Goal: Task Accomplishment & Management: Complete application form

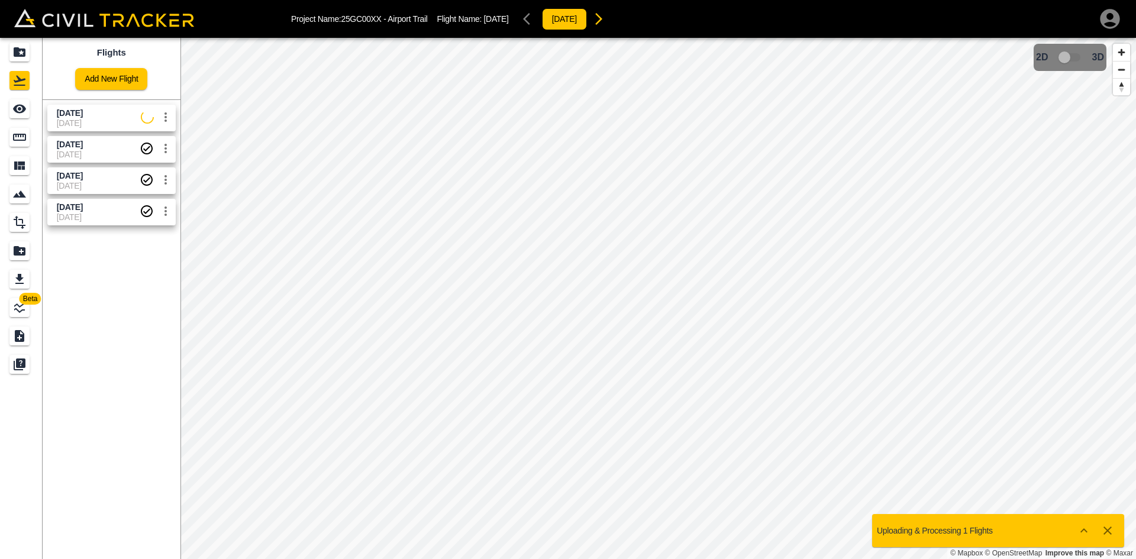
click at [134, 316] on div "Flights Add New Flight [DATE] [DATE] [DATE] [DATE] [DATE] [DATE] [DATE] [DATE]" at bounding box center [112, 298] width 138 height 521
click at [104, 85] on link "Add New Flight" at bounding box center [111, 79] width 72 height 22
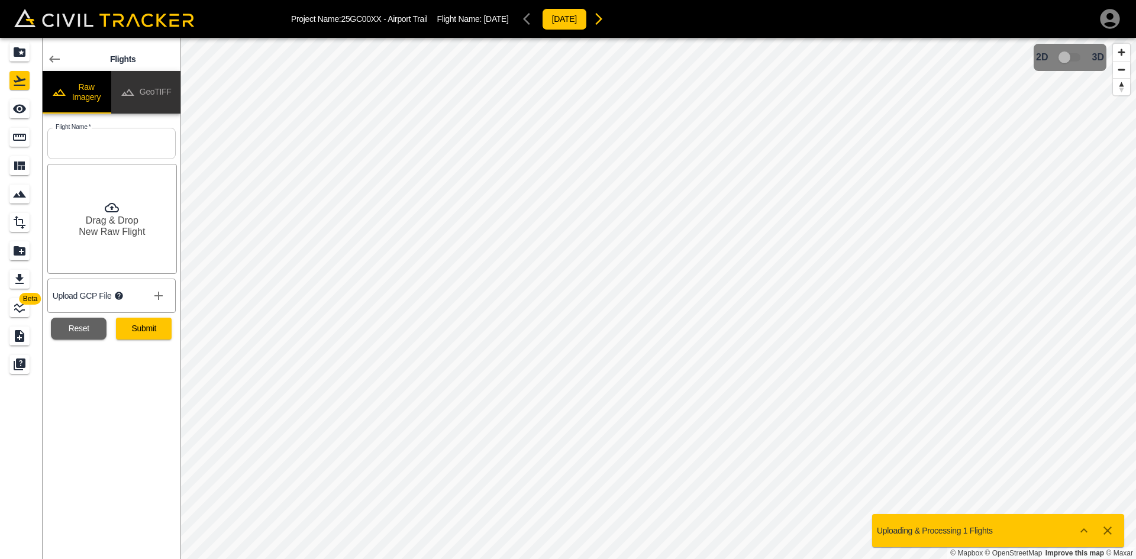
click at [160, 77] on button "GeoTIFF" at bounding box center [145, 92] width 69 height 43
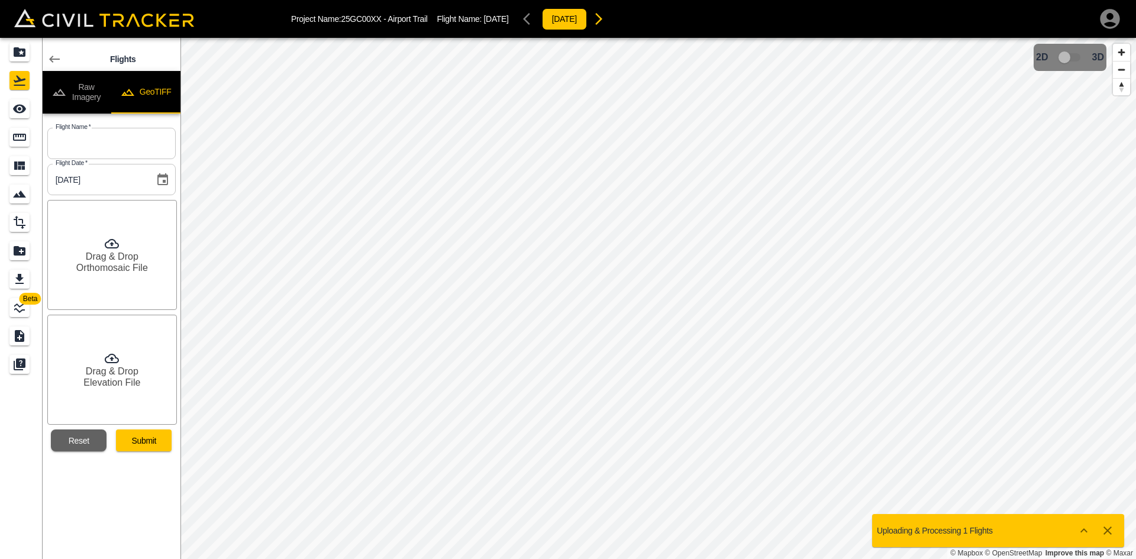
click at [158, 84] on button "GeoTIFF" at bounding box center [145, 92] width 69 height 43
click at [136, 145] on input "text" at bounding box center [111, 143] width 128 height 31
type input "[DATE]"
click at [118, 274] on div "Drag & Drop Orthomosaic File" at bounding box center [112, 255] width 130 height 110
click at [115, 376] on h6 "Drag & Drop" at bounding box center [112, 371] width 53 height 11
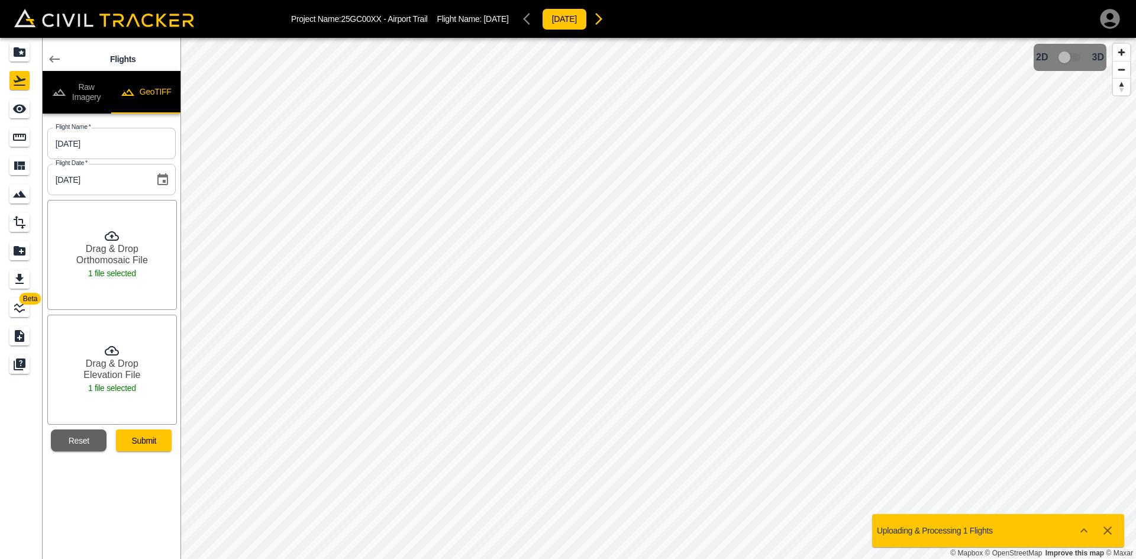
click at [150, 440] on button "Submit" at bounding box center [144, 440] width 56 height 22
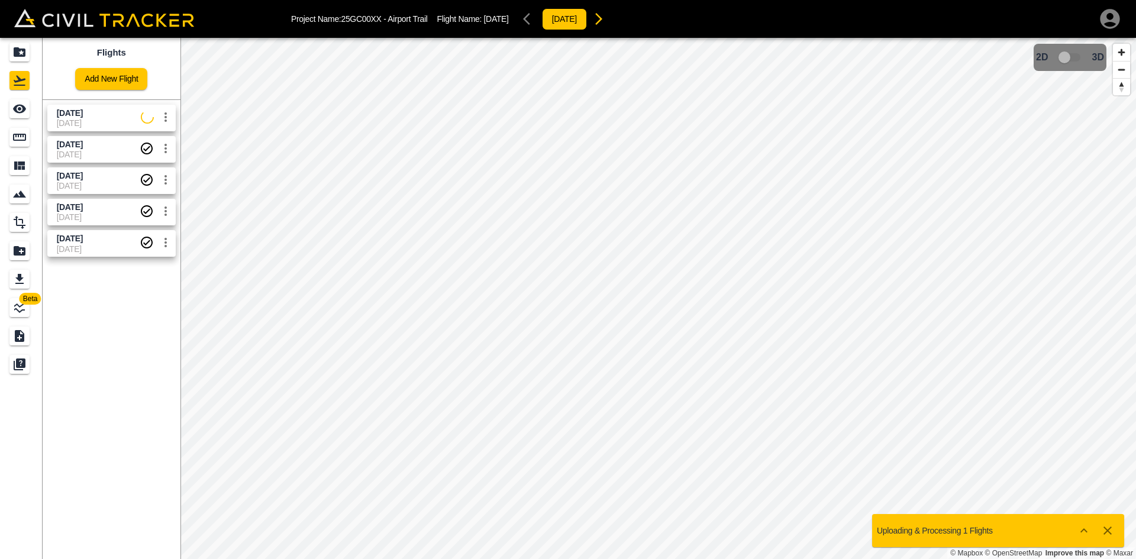
click at [1113, 16] on icon "button" at bounding box center [1109, 19] width 20 height 20
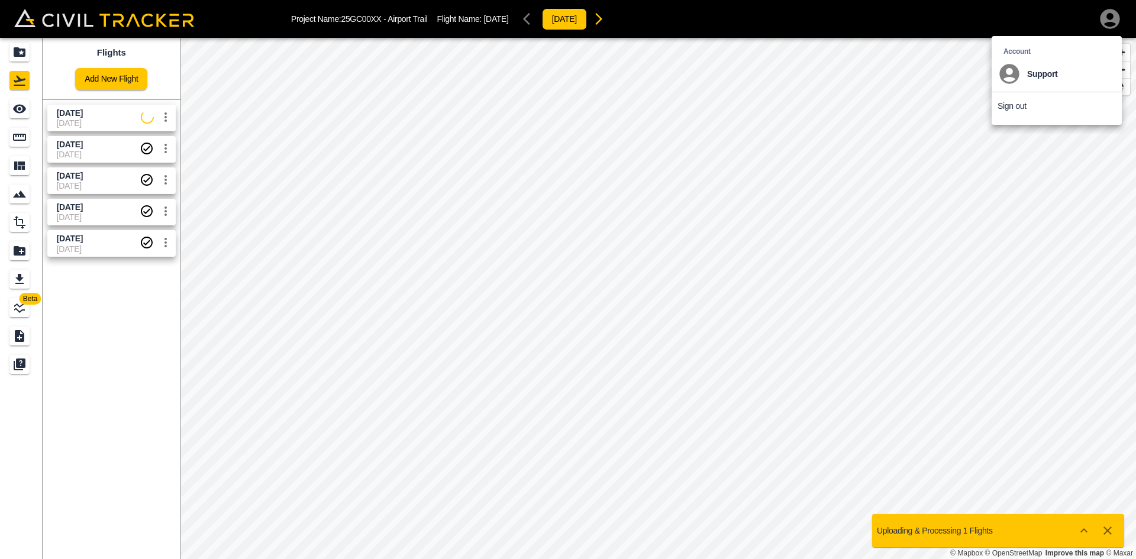
click at [1011, 105] on p "Sign out" at bounding box center [1011, 105] width 29 height 9
